Goal: Find specific page/section: Find specific page/section

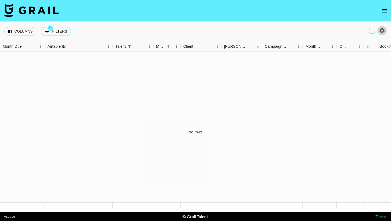
click at [382, 31] on icon "button" at bounding box center [382, 30] width 7 height 7
select select "[DATE]"
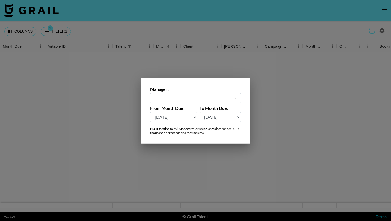
click at [232, 97] on div at bounding box center [234, 98] width 7 height 8
click at [252, 47] on div at bounding box center [195, 110] width 391 height 221
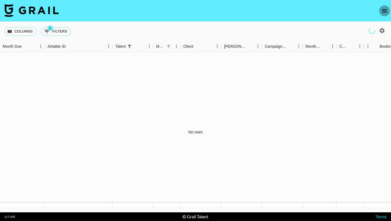
click at [386, 9] on icon "open drawer" at bounding box center [384, 10] width 5 height 3
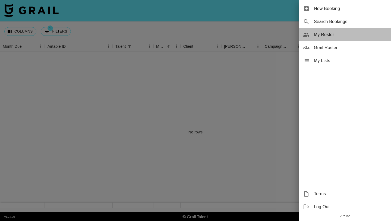
click at [333, 33] on span "My Roster" at bounding box center [350, 34] width 73 height 7
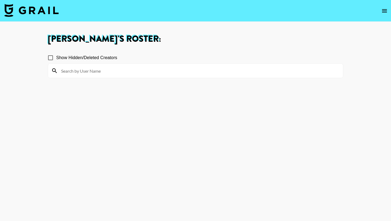
click at [386, 8] on icon "open drawer" at bounding box center [384, 11] width 7 height 7
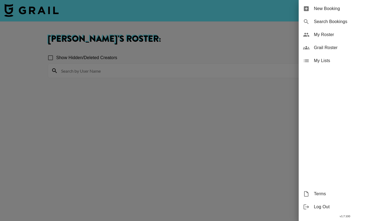
click at [329, 37] on span "My Roster" at bounding box center [350, 34] width 73 height 7
click at [182, 5] on div at bounding box center [195, 110] width 391 height 221
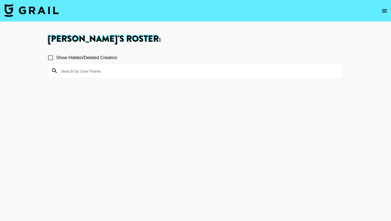
click at [360, 21] on nav at bounding box center [195, 11] width 391 height 22
click at [383, 9] on icon "open drawer" at bounding box center [384, 10] width 5 height 3
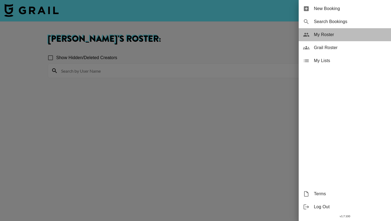
click at [337, 37] on span "My Roster" at bounding box center [350, 34] width 73 height 7
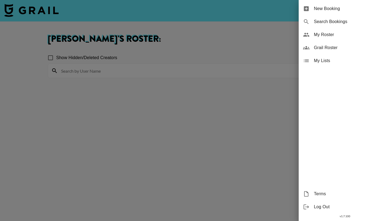
click at [188, 99] on div at bounding box center [195, 110] width 391 height 221
